Goal: Transaction & Acquisition: Obtain resource

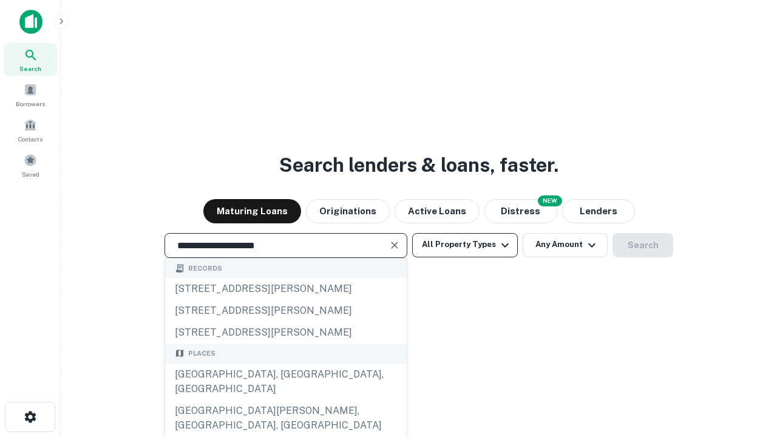
type input "**********"
click at [465, 245] on button "All Property Types" at bounding box center [465, 245] width 106 height 24
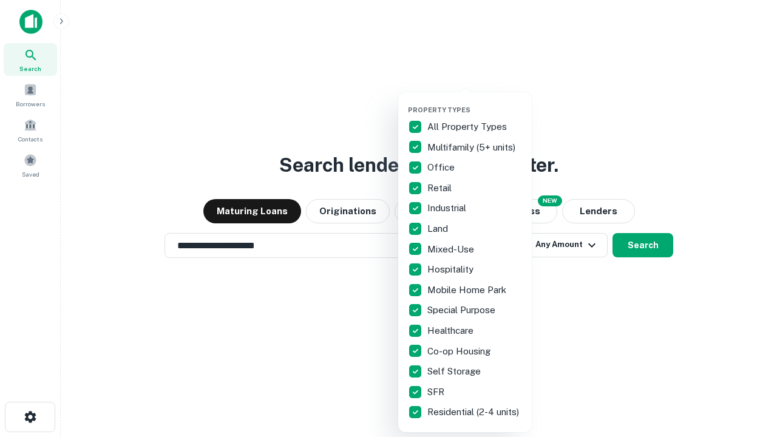
click at [475, 102] on button "button" at bounding box center [475, 102] width 134 height 1
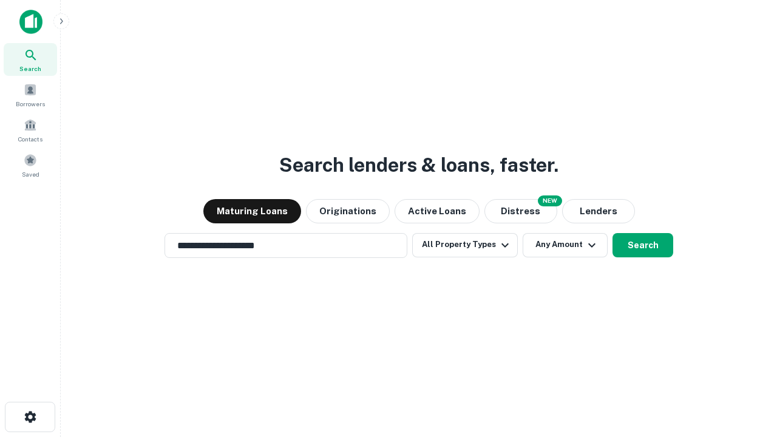
scroll to position [19, 0]
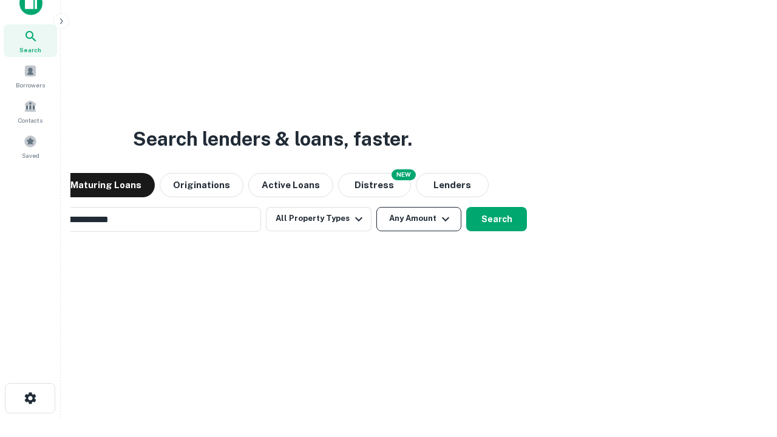
click at [376, 207] on button "Any Amount" at bounding box center [418, 219] width 85 height 24
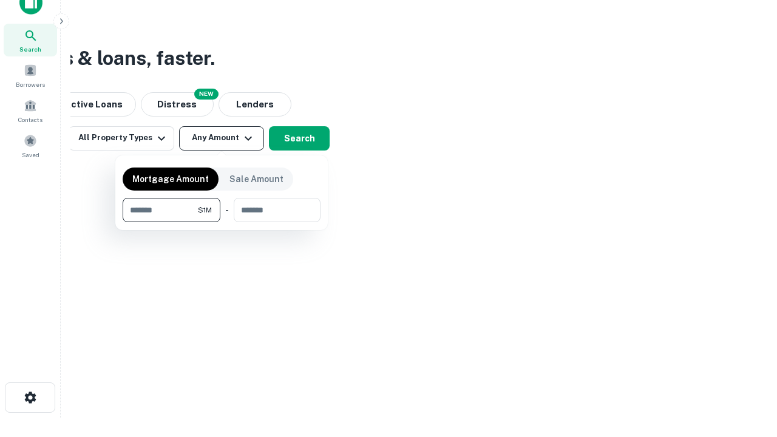
type input "*******"
click at [222, 222] on button "button" at bounding box center [222, 222] width 198 height 1
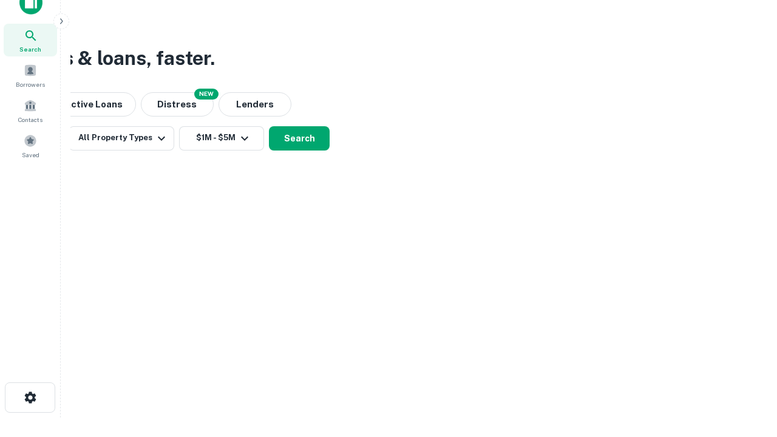
scroll to position [7, 224]
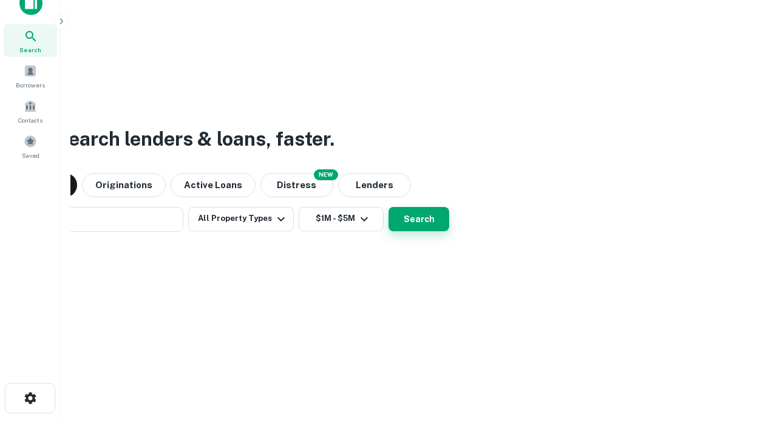
click at [389, 207] on button "Search" at bounding box center [419, 219] width 61 height 24
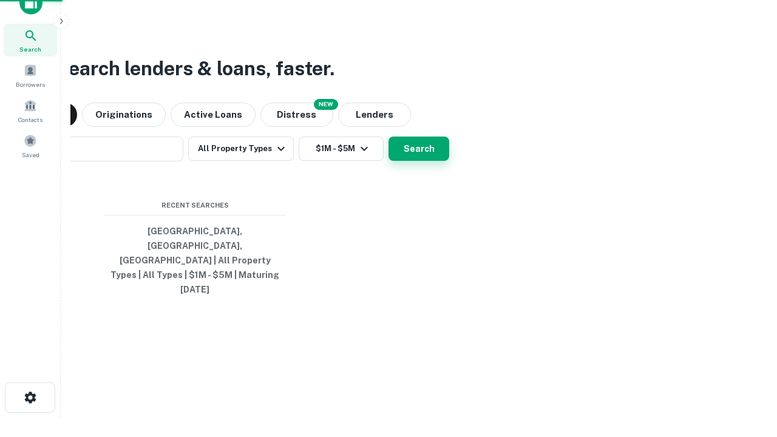
scroll to position [32, 344]
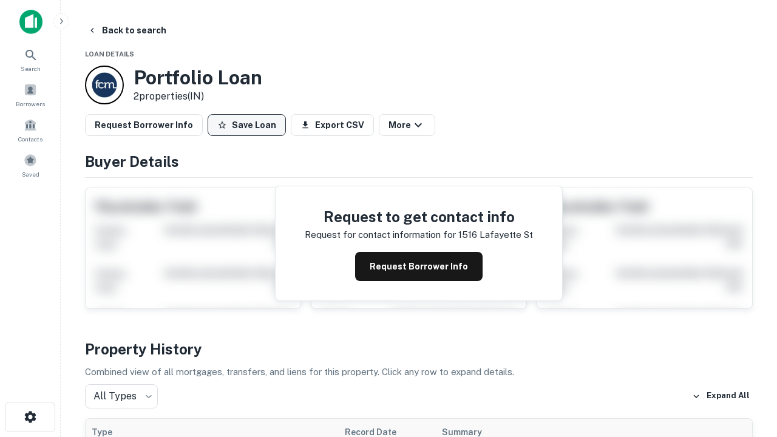
click at [246, 125] on button "Save Loan" at bounding box center [247, 125] width 78 height 22
click at [250, 125] on button "Loan Saved" at bounding box center [250, 125] width 84 height 22
